Goal: Information Seeking & Learning: Learn about a topic

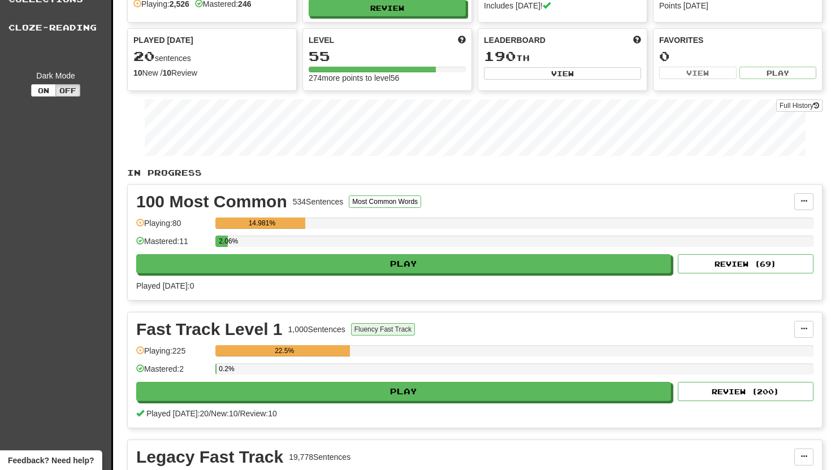
scroll to position [153, 0]
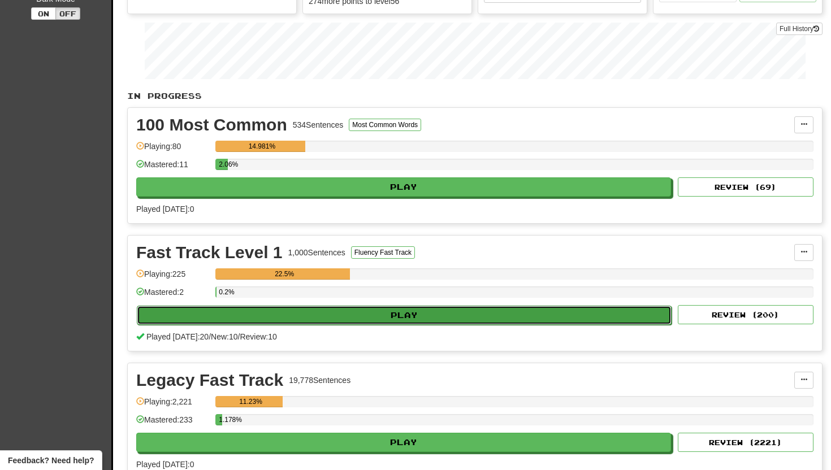
click at [383, 312] on button "Play" at bounding box center [404, 315] width 535 height 19
select select "**"
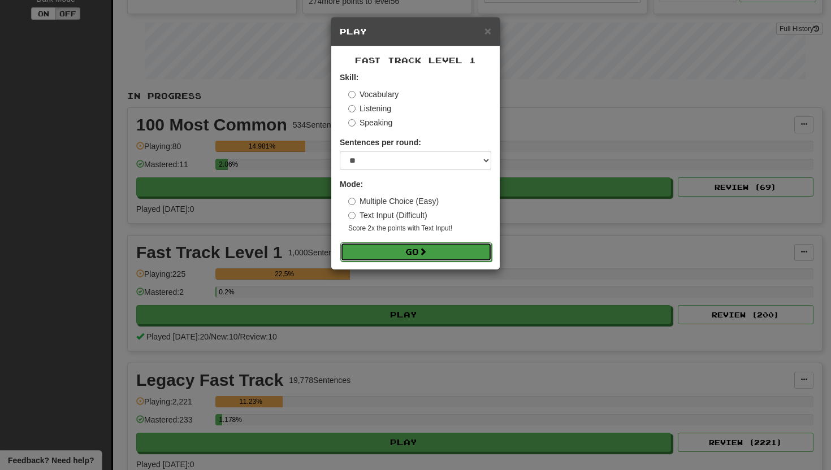
click at [374, 250] on button "Go" at bounding box center [415, 251] width 151 height 19
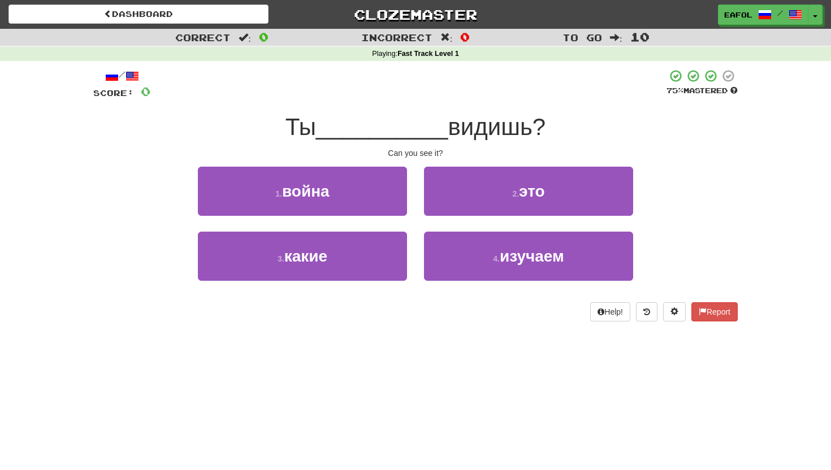
click at [468, 222] on div "2 . это" at bounding box center [528, 199] width 226 height 65
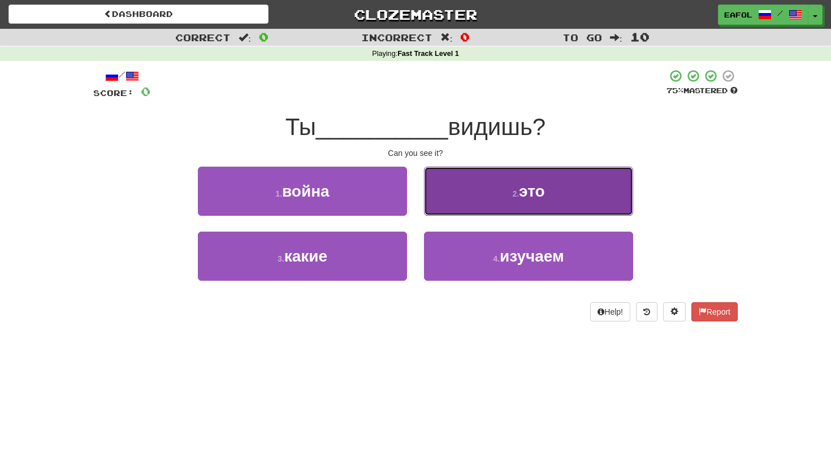
click at [474, 202] on button "2 . это" at bounding box center [528, 191] width 209 height 49
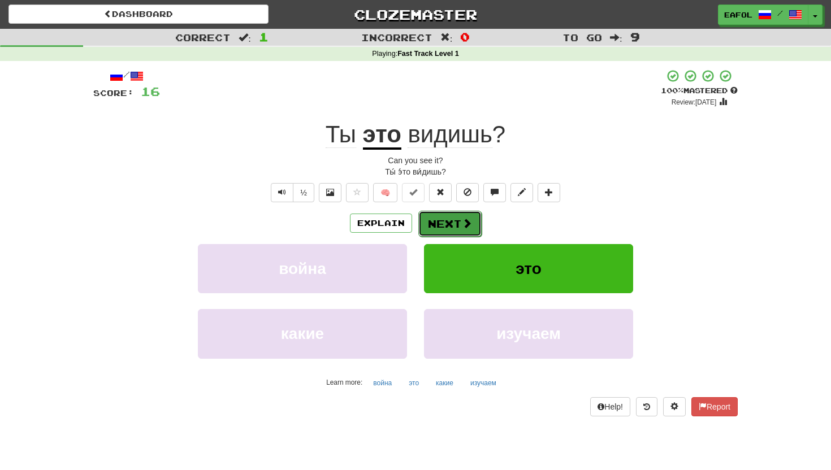
click at [438, 220] on button "Next" at bounding box center [449, 224] width 63 height 26
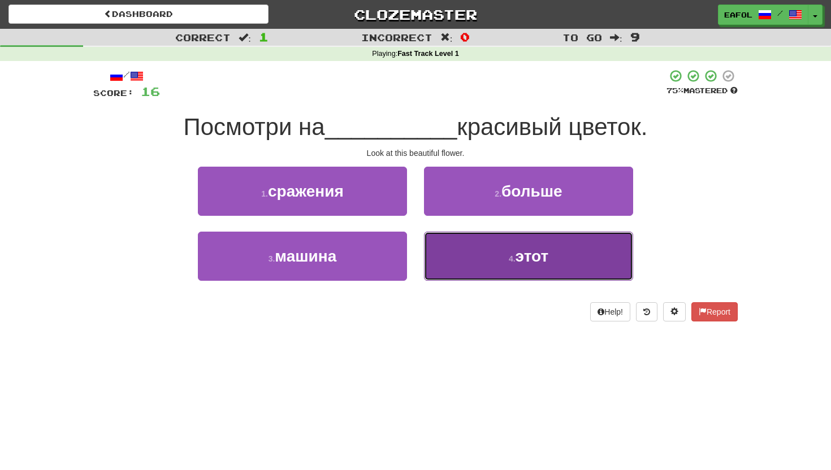
click at [480, 249] on button "4 . этот" at bounding box center [528, 256] width 209 height 49
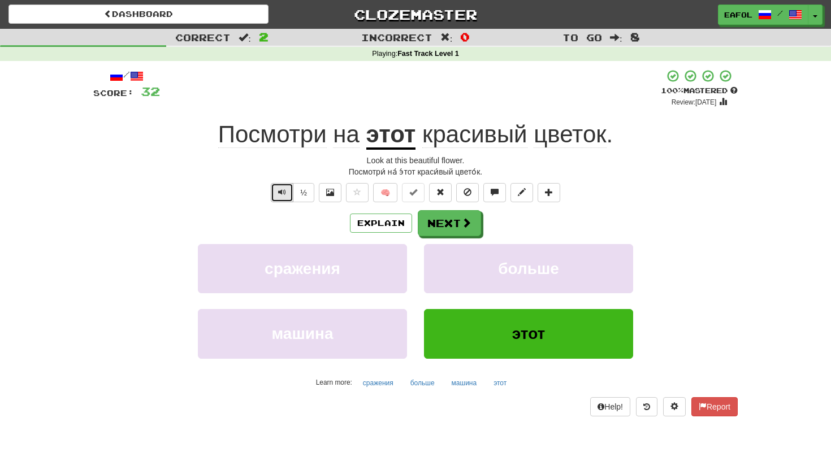
click at [278, 191] on button "Text-to-speech controls" at bounding box center [282, 192] width 23 height 19
click at [557, 135] on span "цветок" at bounding box center [570, 134] width 72 height 27
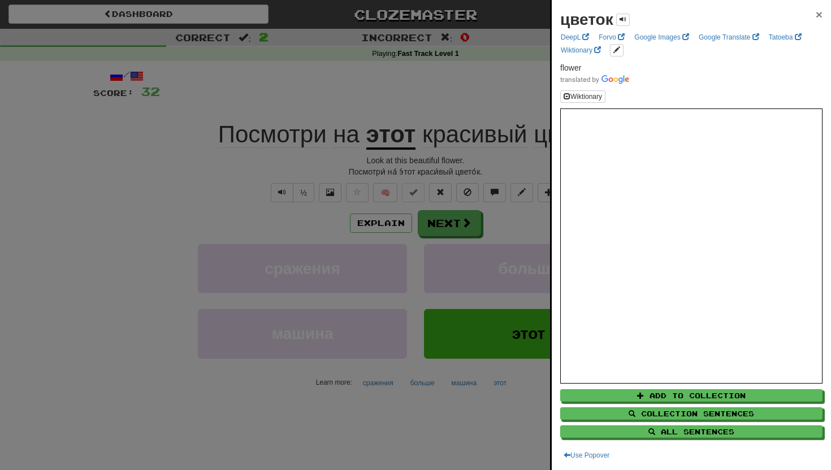
click at [817, 11] on span "×" at bounding box center [819, 14] width 7 height 13
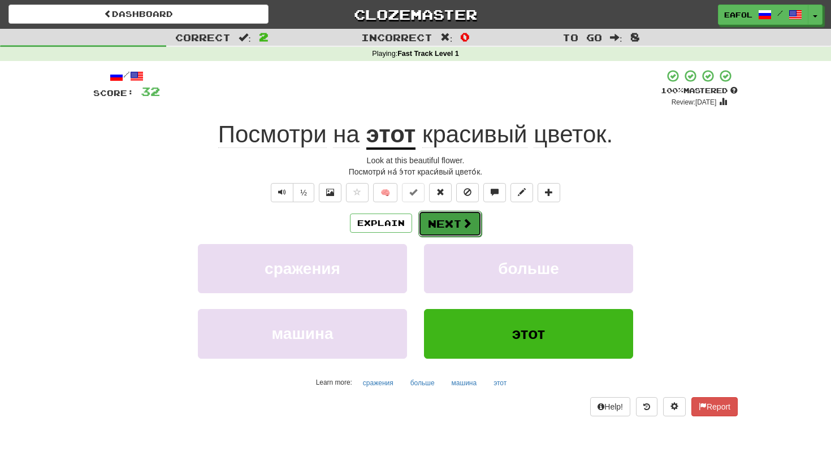
click at [443, 222] on button "Next" at bounding box center [449, 224] width 63 height 26
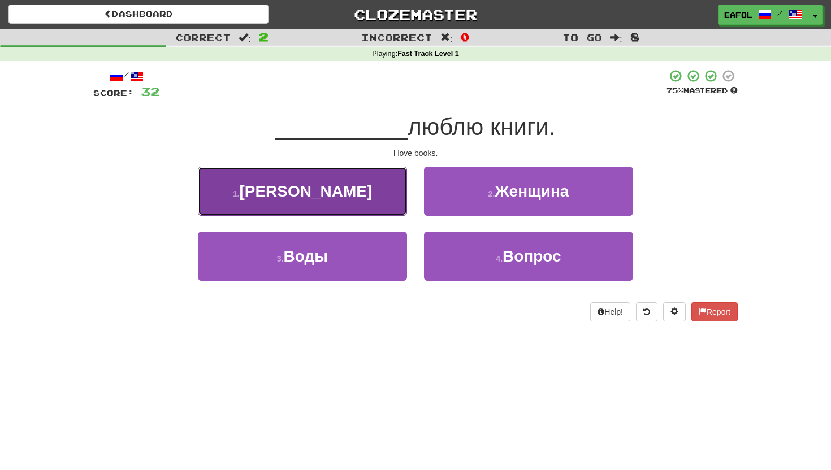
click at [366, 190] on button "1 . Я" at bounding box center [302, 191] width 209 height 49
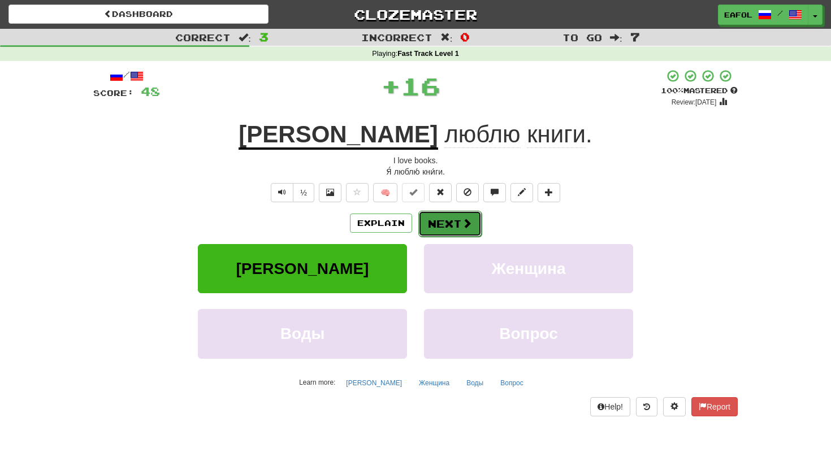
click at [435, 224] on button "Next" at bounding box center [449, 224] width 63 height 26
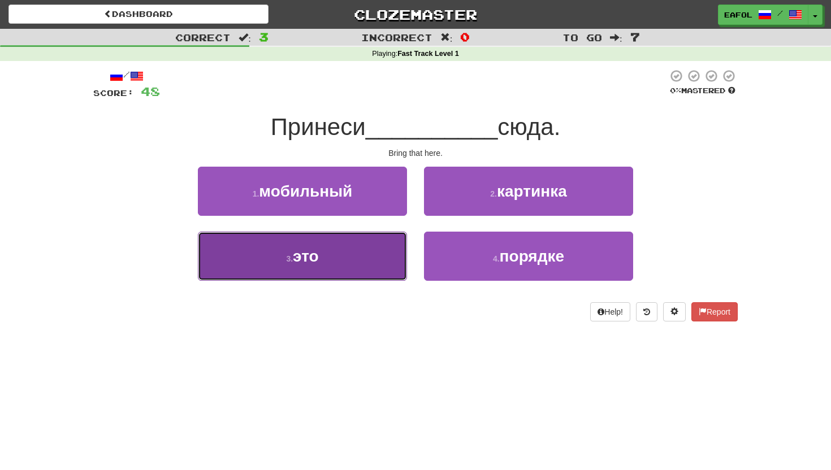
click at [362, 251] on button "3 . это" at bounding box center [302, 256] width 209 height 49
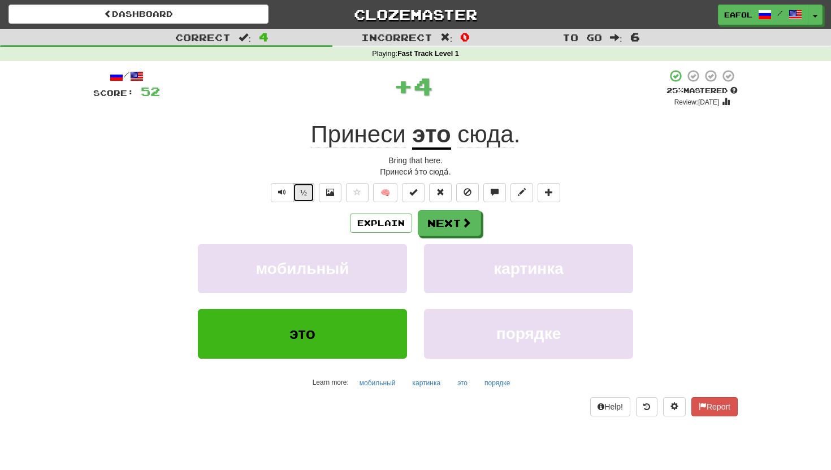
click at [303, 193] on button "½" at bounding box center [303, 192] width 21 height 19
click at [445, 221] on button "Next" at bounding box center [449, 224] width 63 height 26
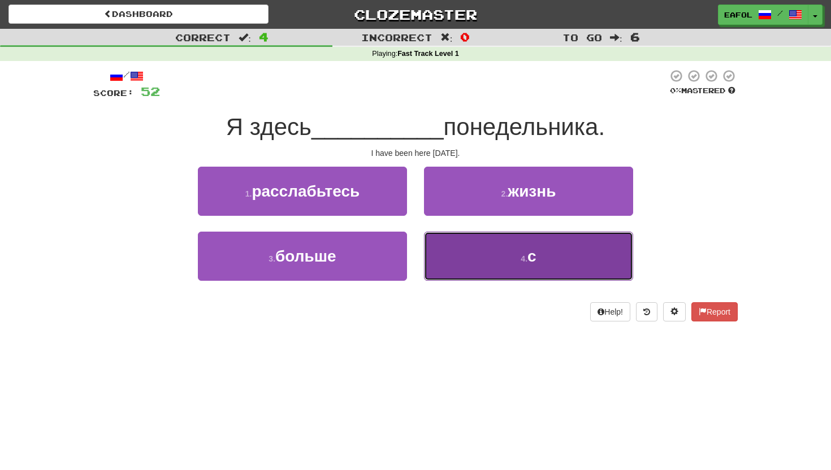
click at [499, 249] on button "4 . с" at bounding box center [528, 256] width 209 height 49
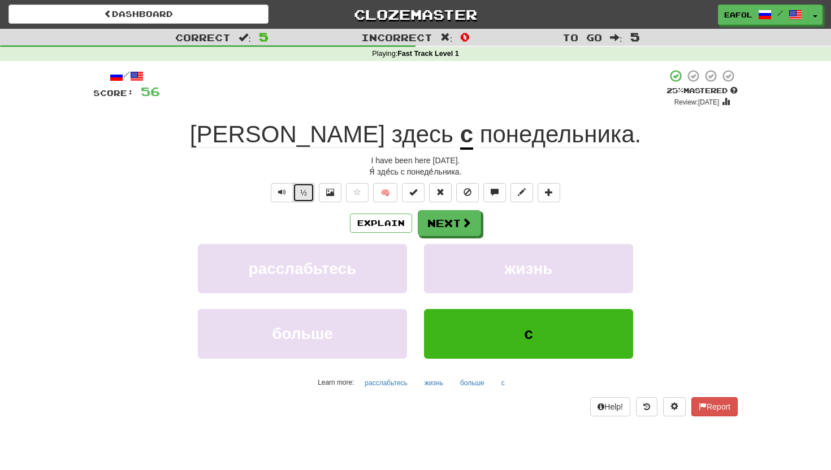
click at [305, 190] on button "½" at bounding box center [303, 192] width 21 height 19
click at [448, 225] on button "Next" at bounding box center [449, 224] width 63 height 26
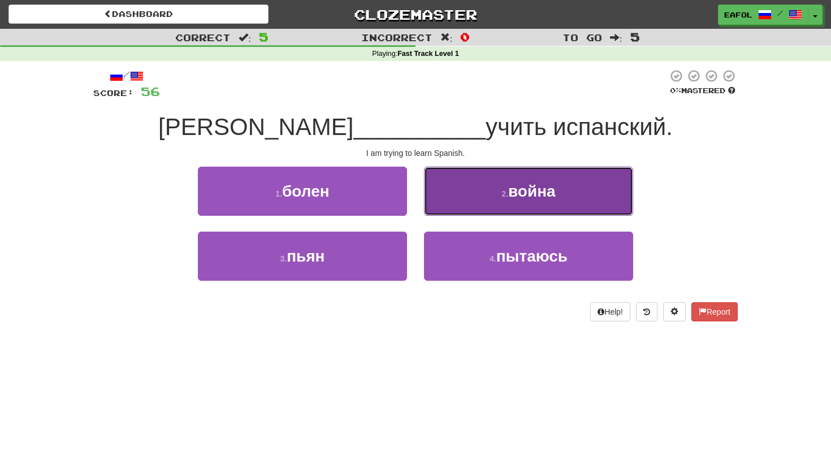
click at [498, 199] on button "2 . война" at bounding box center [528, 191] width 209 height 49
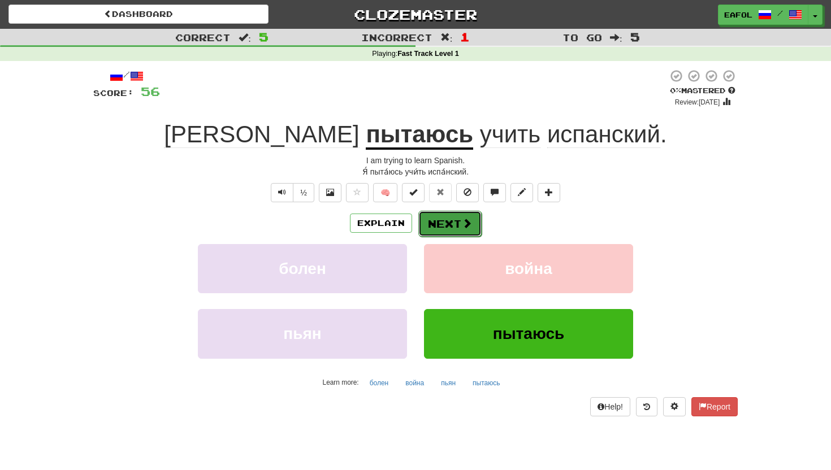
click at [450, 218] on button "Next" at bounding box center [449, 224] width 63 height 26
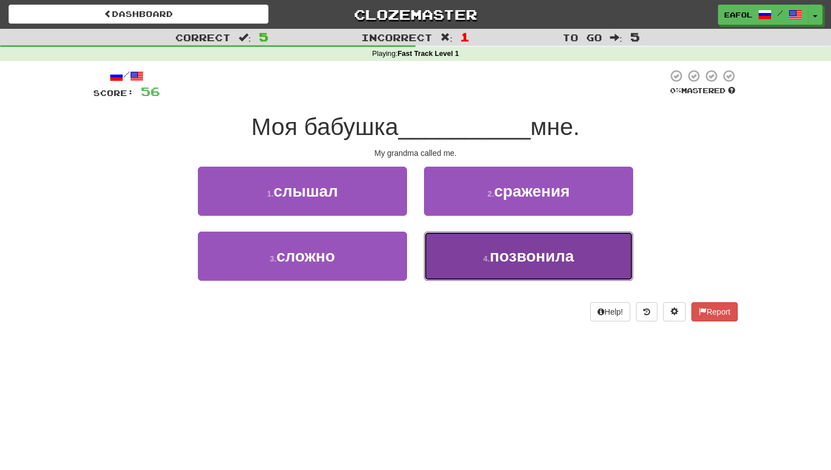
click at [478, 261] on button "4 . позвонила" at bounding box center [528, 256] width 209 height 49
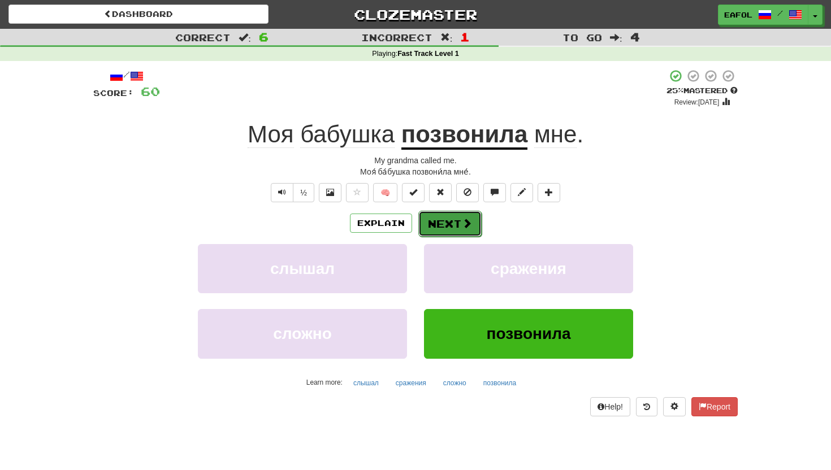
click at [450, 227] on button "Next" at bounding box center [449, 224] width 63 height 26
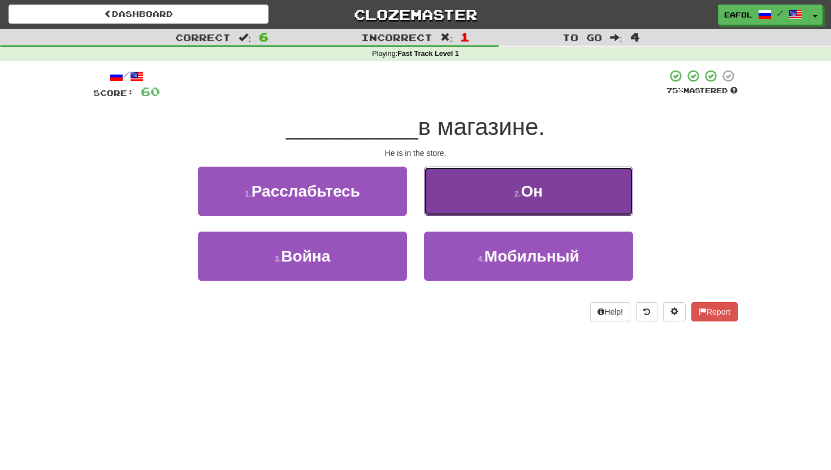
click at [474, 202] on button "2 . Он" at bounding box center [528, 191] width 209 height 49
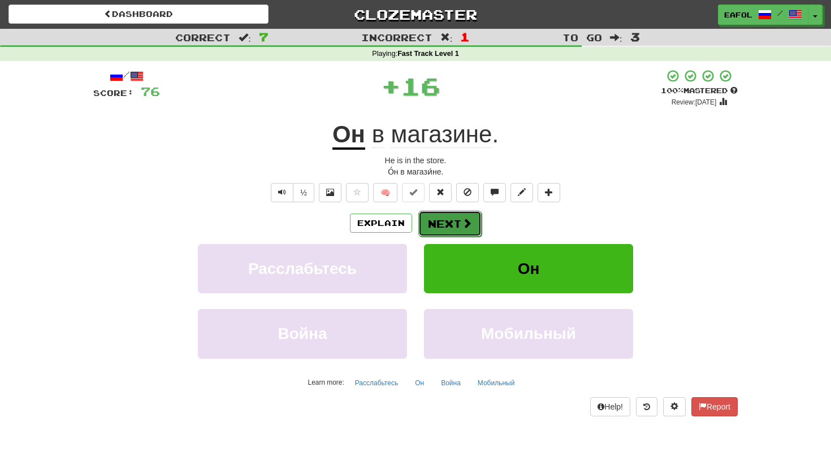
click at [449, 219] on button "Next" at bounding box center [449, 224] width 63 height 26
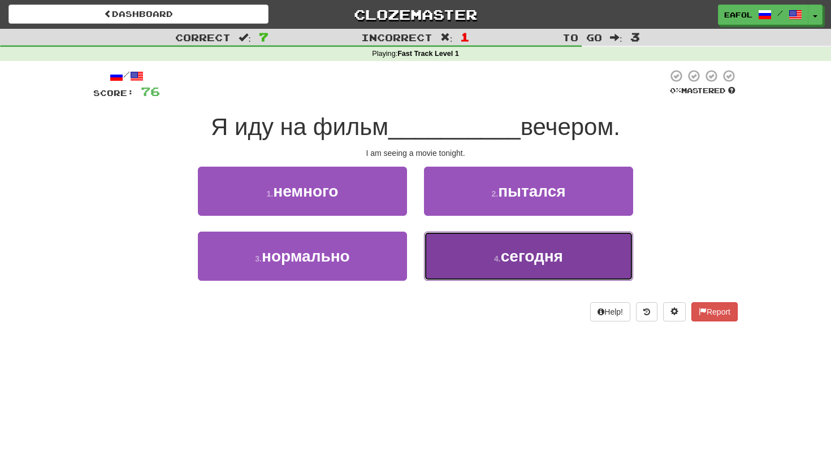
click at [498, 249] on button "4 . сегодня" at bounding box center [528, 256] width 209 height 49
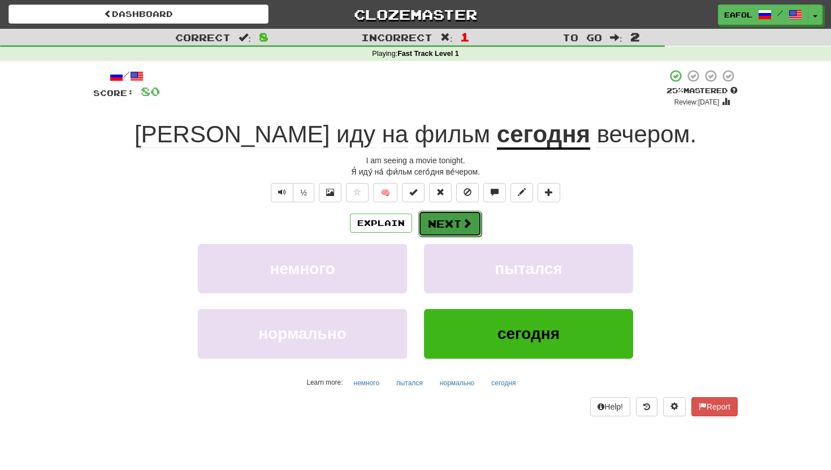
click at [463, 223] on span at bounding box center [467, 223] width 10 height 10
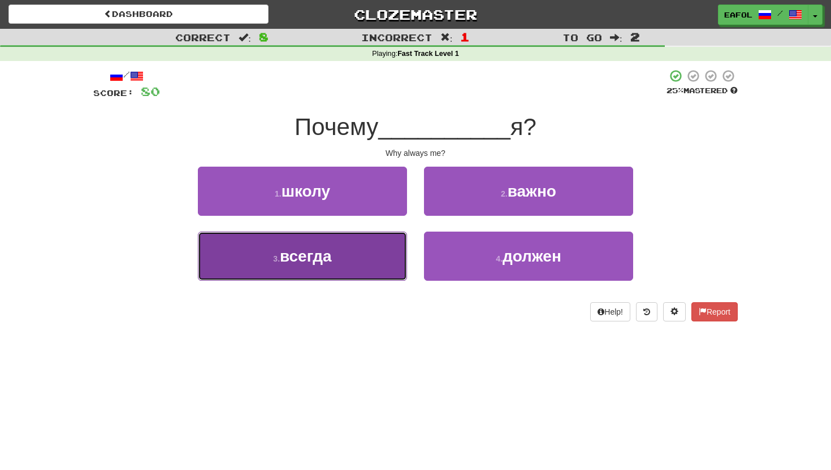
click at [329, 258] on span "всегда" at bounding box center [306, 257] width 52 height 18
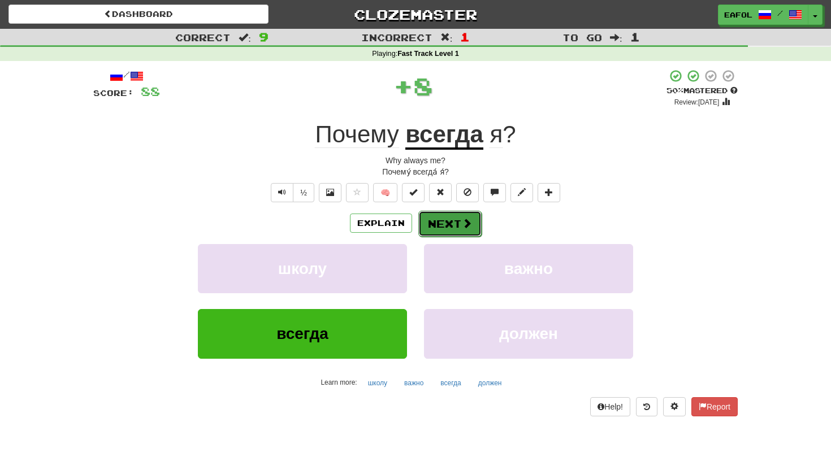
click at [450, 228] on button "Next" at bounding box center [449, 224] width 63 height 26
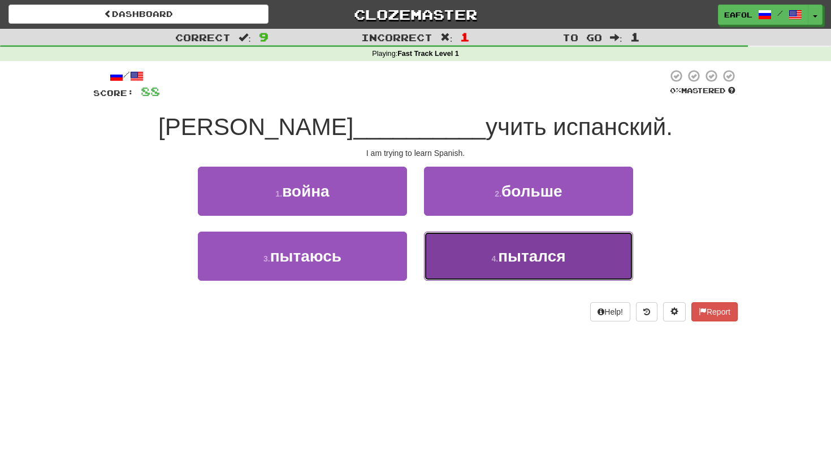
click at [470, 270] on button "4 . пытался" at bounding box center [528, 256] width 209 height 49
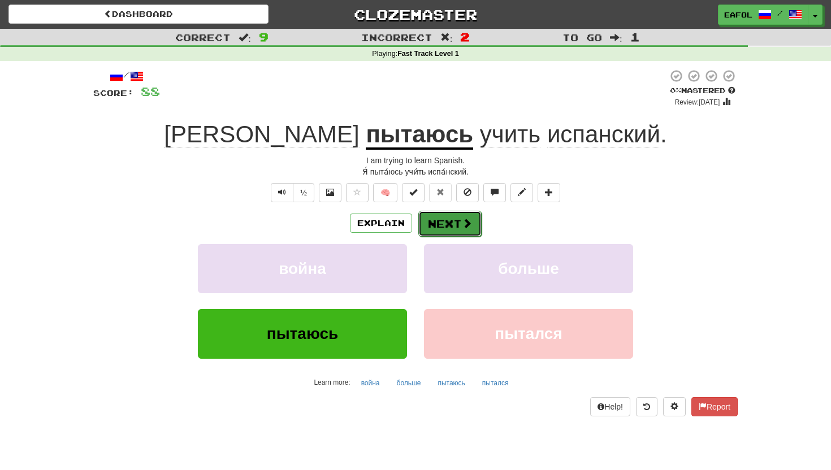
click at [455, 218] on button "Next" at bounding box center [449, 224] width 63 height 26
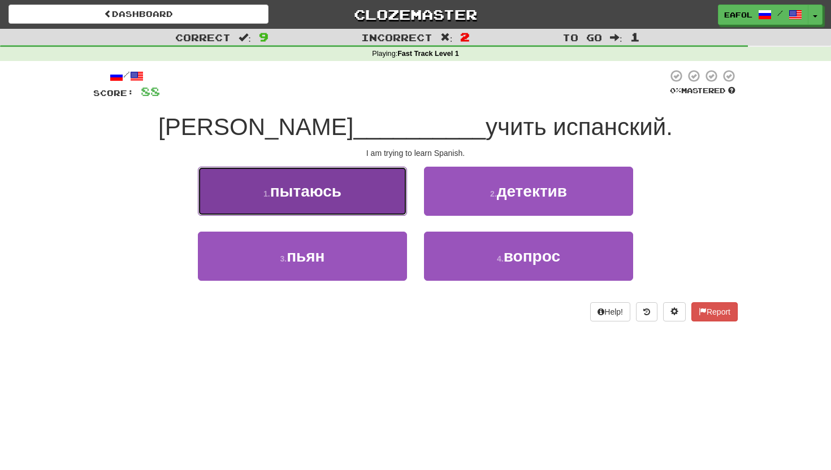
click at [347, 188] on button "1 . пытаюсь" at bounding box center [302, 191] width 209 height 49
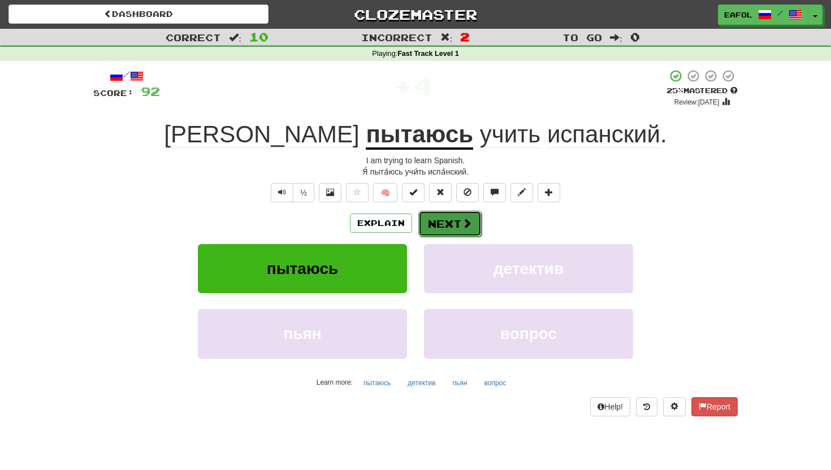
click at [441, 233] on button "Next" at bounding box center [449, 224] width 63 height 26
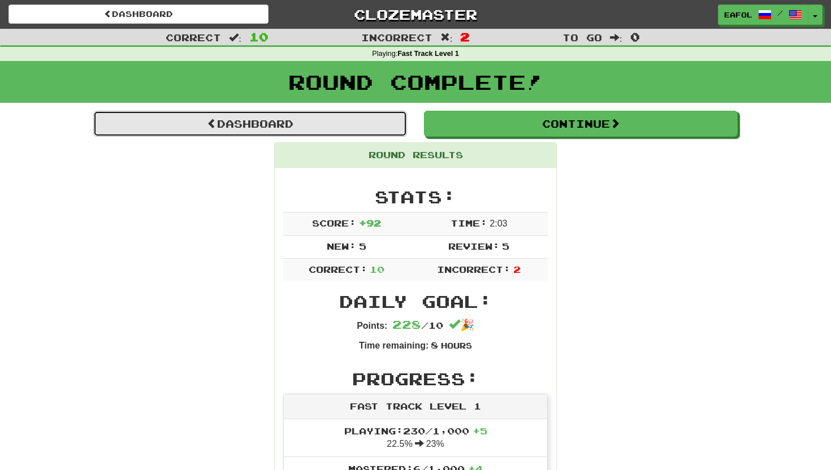
click at [341, 122] on link "Dashboard" at bounding box center [250, 124] width 314 height 26
